Goal: Transaction & Acquisition: Book appointment/travel/reservation

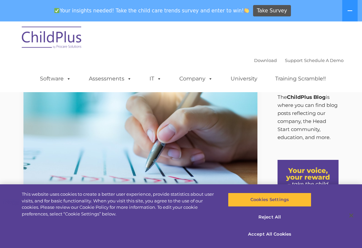
click at [352, 12] on icon at bounding box center [349, 10] width 5 height 5
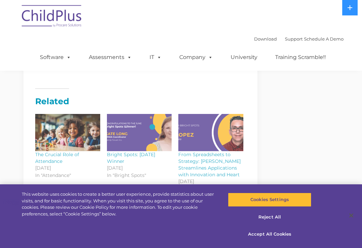
scroll to position [806, 0]
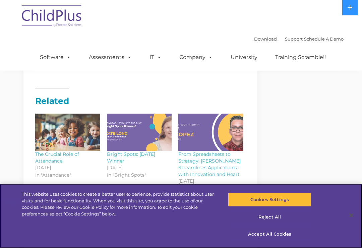
click at [276, 241] on button "Accept All Cookies" at bounding box center [269, 234] width 83 height 14
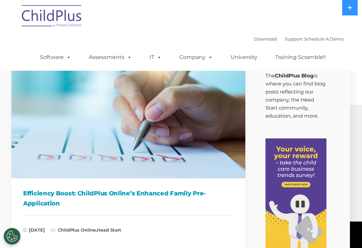
scroll to position [0, 12]
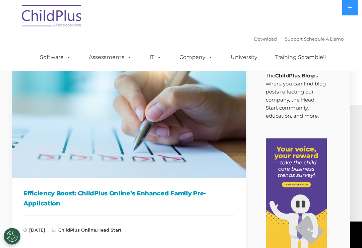
click at [46, 53] on link "Software" at bounding box center [55, 57] width 45 height 13
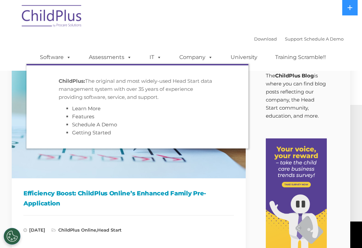
click at [209, 19] on div "Download Support | Schedule A Demo  MENU MENU Software ChildPlus: The original…" at bounding box center [180, 35] width 325 height 71
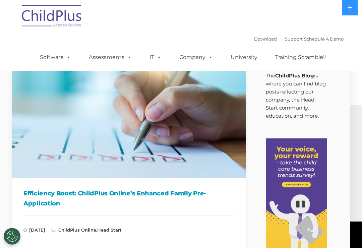
click at [350, 8] on icon at bounding box center [349, 7] width 5 height 5
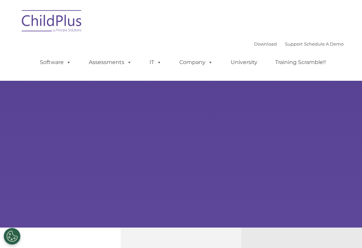
type input ""
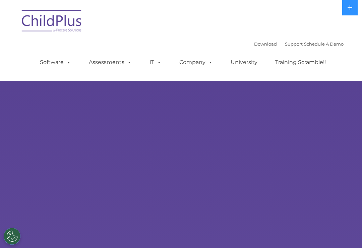
select select "MEDIUM"
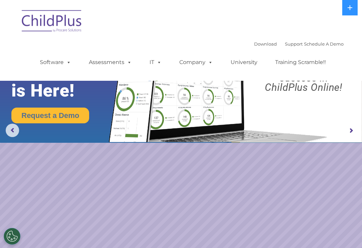
click at [351, 8] on icon at bounding box center [349, 7] width 5 height 5
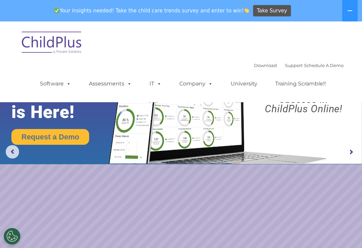
click at [219, 48] on div "Download Support | Schedule A Demo  MENU MENU Software ChildPlus: The original…" at bounding box center [180, 61] width 325 height 71
click at [70, 80] on span at bounding box center [67, 83] width 7 height 6
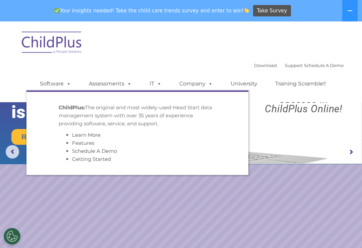
click at [218, 43] on div "Download Support | Schedule A Demo  MENU MENU Software ChildPlus: The original…" at bounding box center [180, 61] width 325 height 71
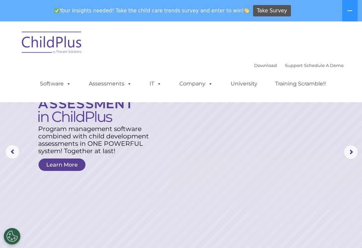
click at [17, 150] on rs-arrow at bounding box center [12, 151] width 13 height 13
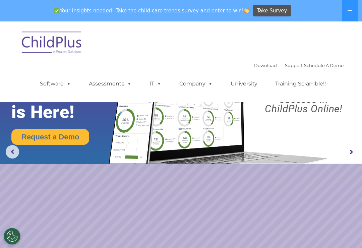
click at [68, 135] on link "Request a Demo" at bounding box center [50, 137] width 78 height 16
